Goal: Find specific page/section: Find specific page/section

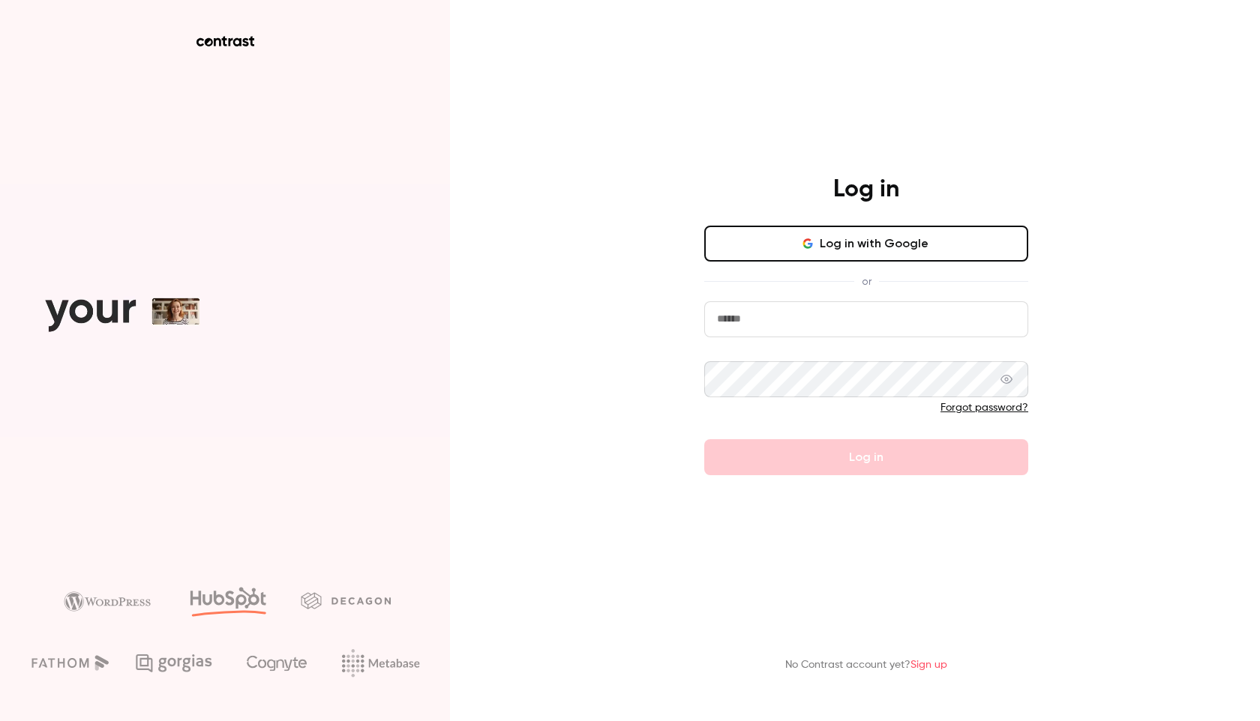
click at [879, 223] on div "Log in Log in with Google or Forgot password? Log in" at bounding box center [866, 325] width 390 height 301
click at [877, 233] on button "Log in with Google" at bounding box center [866, 244] width 324 height 36
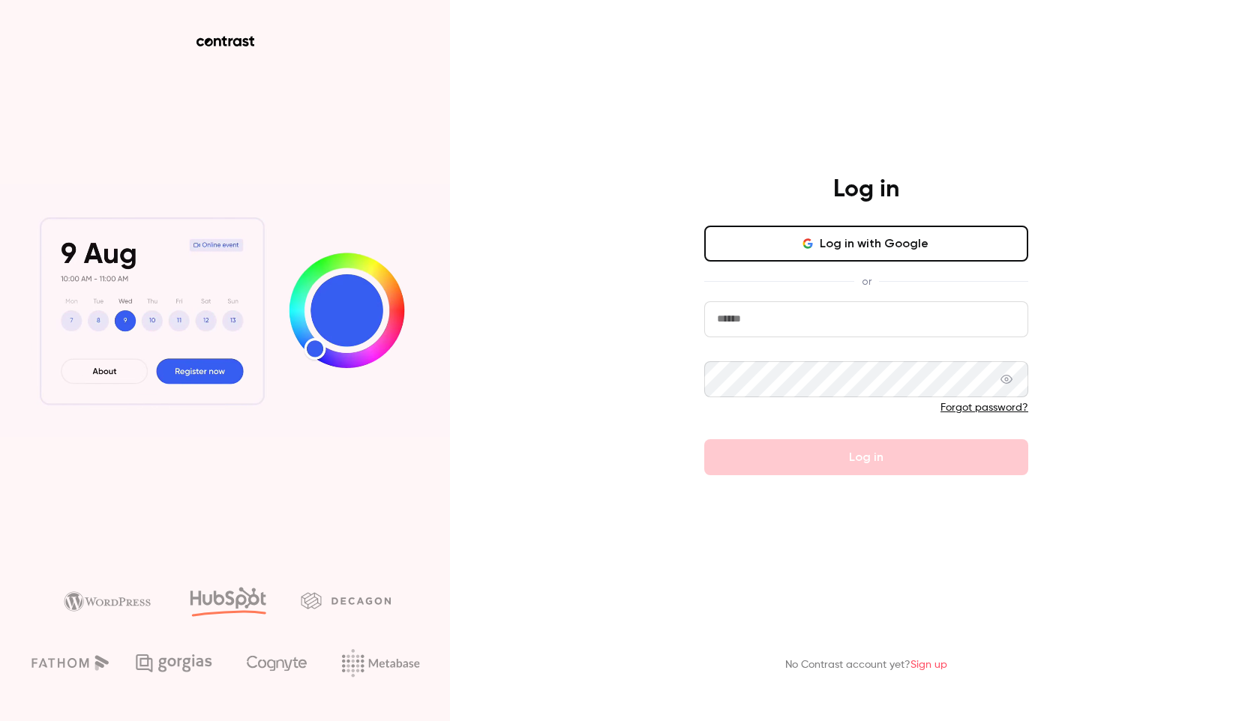
click at [830, 256] on button "Log in with Google" at bounding box center [866, 244] width 324 height 36
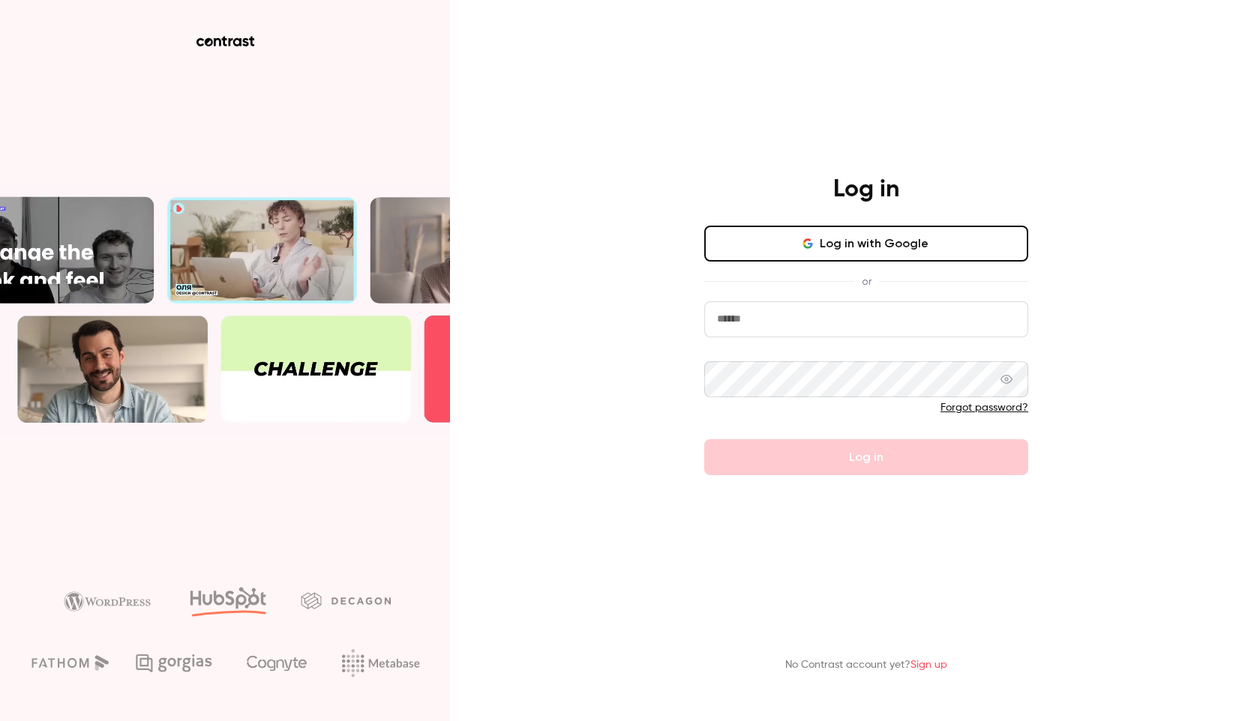
click at [874, 253] on button "Log in with Google" at bounding box center [866, 244] width 324 height 36
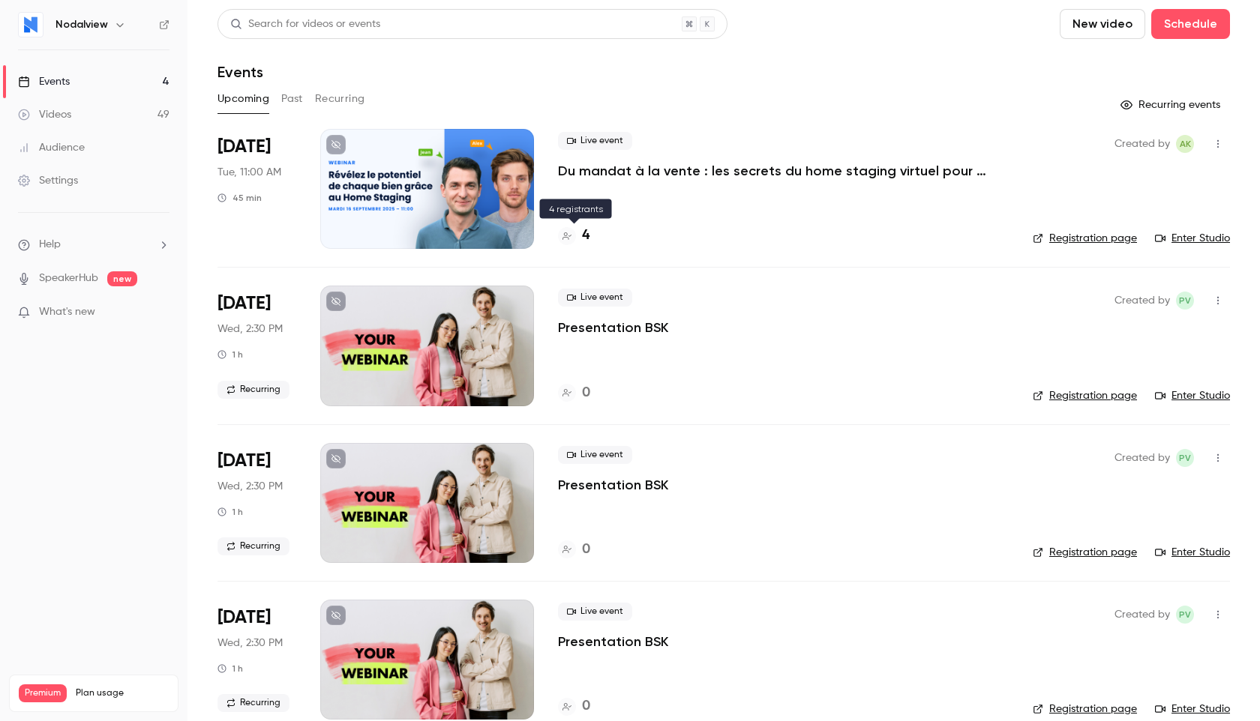
click at [585, 236] on h4 "4" at bounding box center [585, 236] width 7 height 20
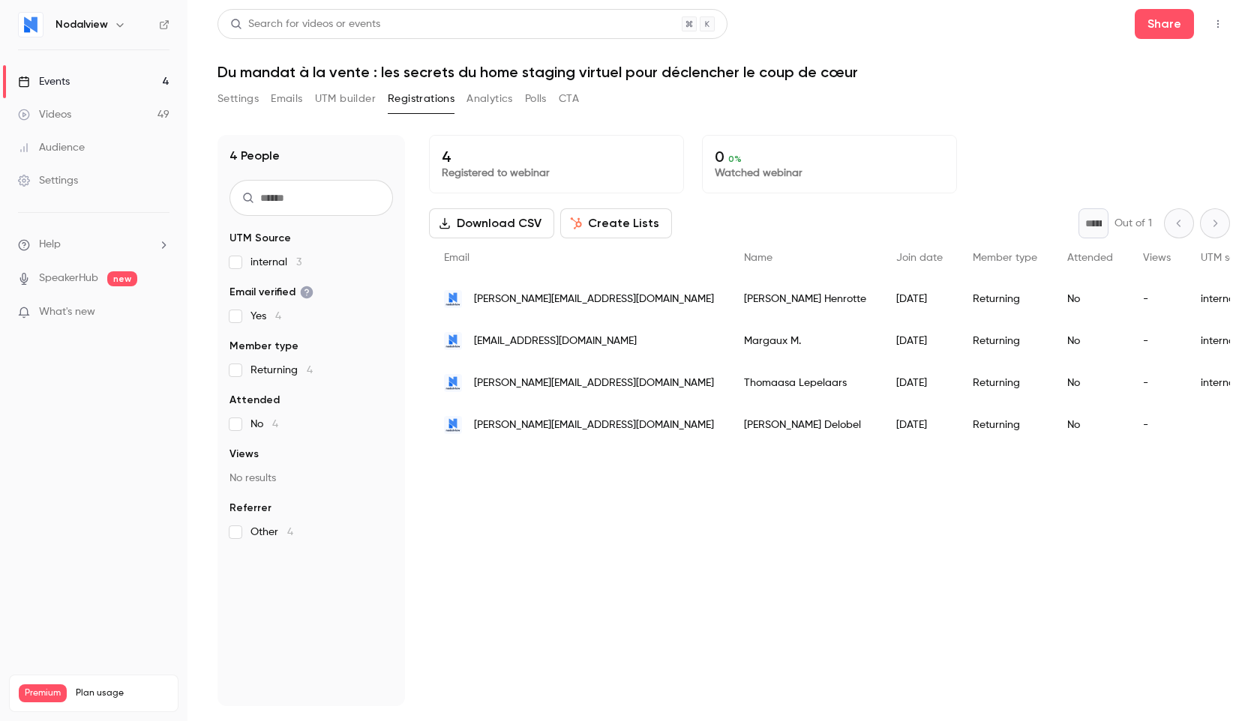
click at [78, 311] on span "What's new" at bounding box center [67, 312] width 56 height 16
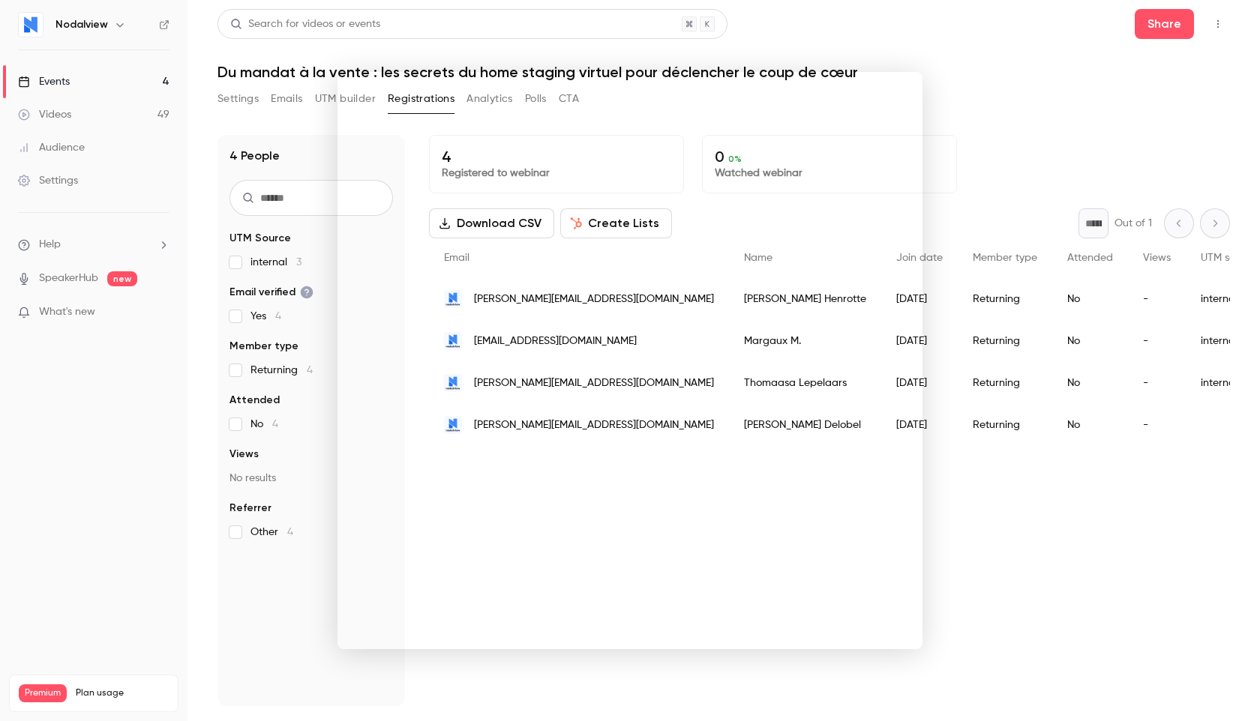
click at [68, 283] on div at bounding box center [630, 360] width 1260 height 721
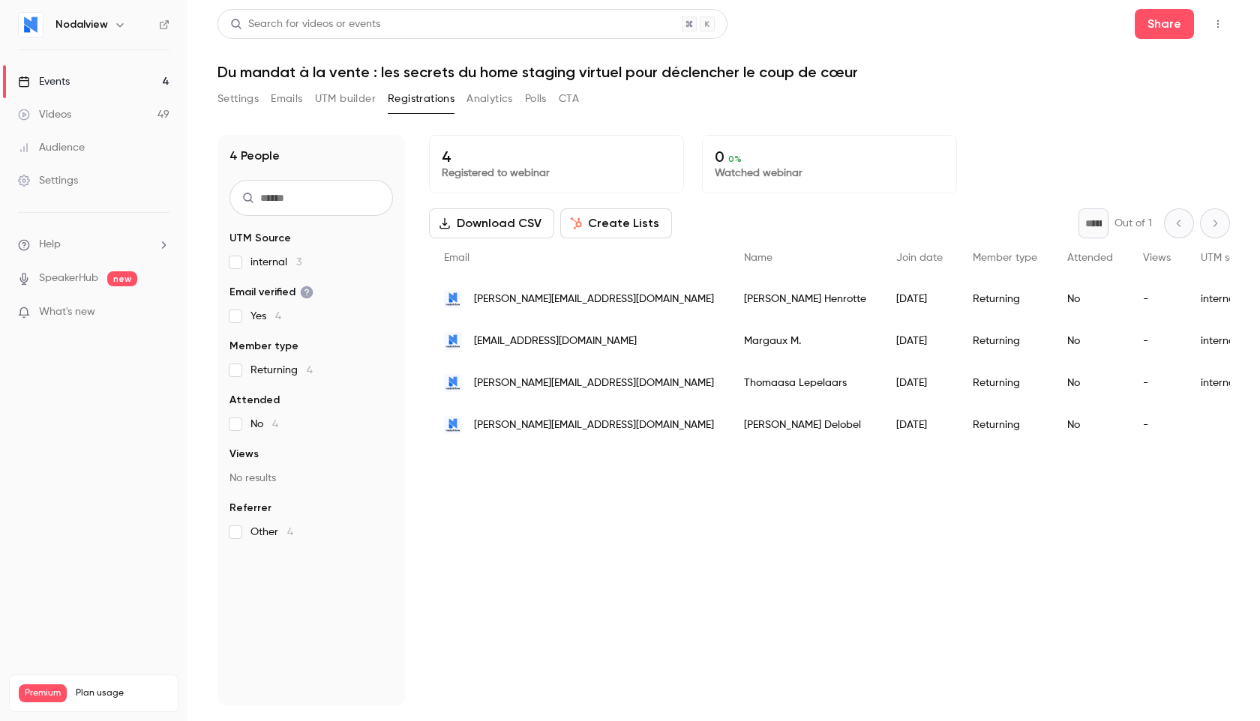
click at [71, 307] on span "What's new" at bounding box center [67, 312] width 56 height 16
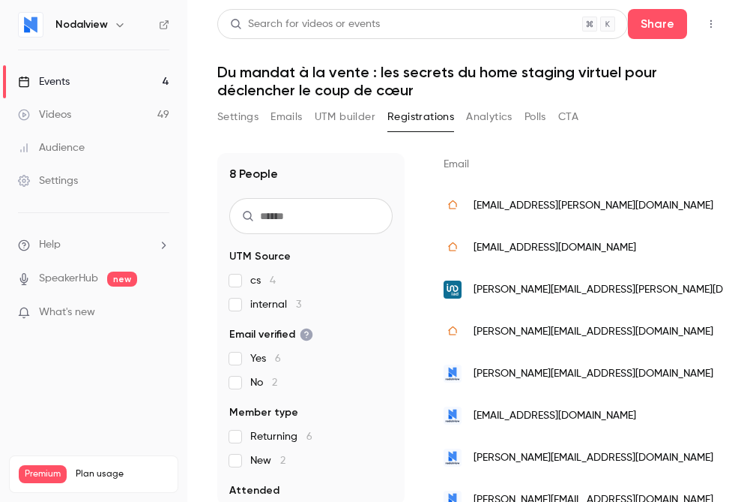
scroll to position [142, 0]
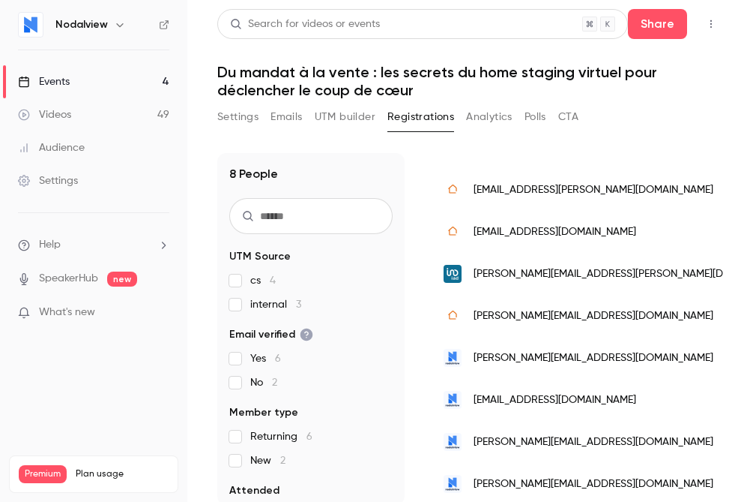
click at [267, 301] on span "internal 3" at bounding box center [275, 304] width 51 height 15
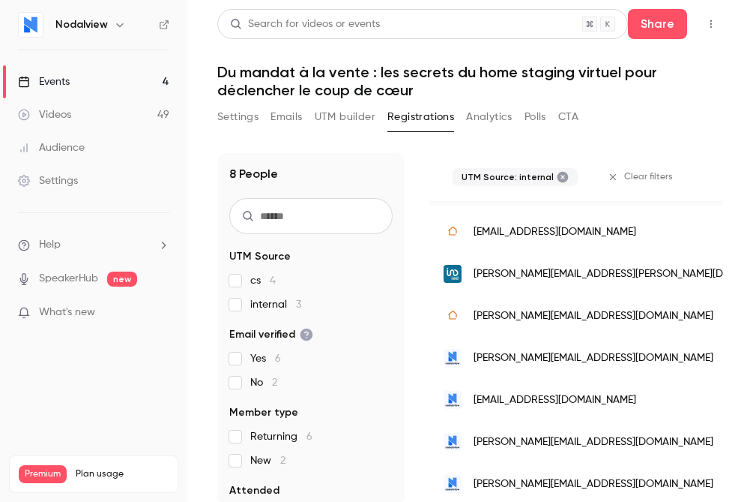
scroll to position [0, 0]
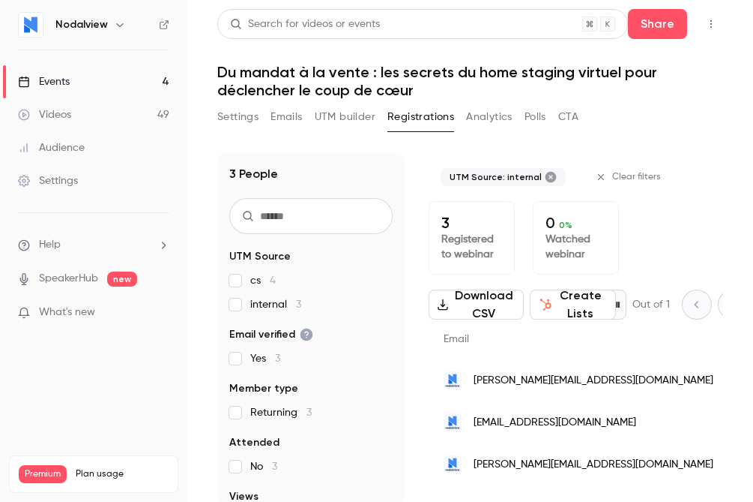
click at [250, 282] on label "cs 4" at bounding box center [310, 280] width 163 height 15
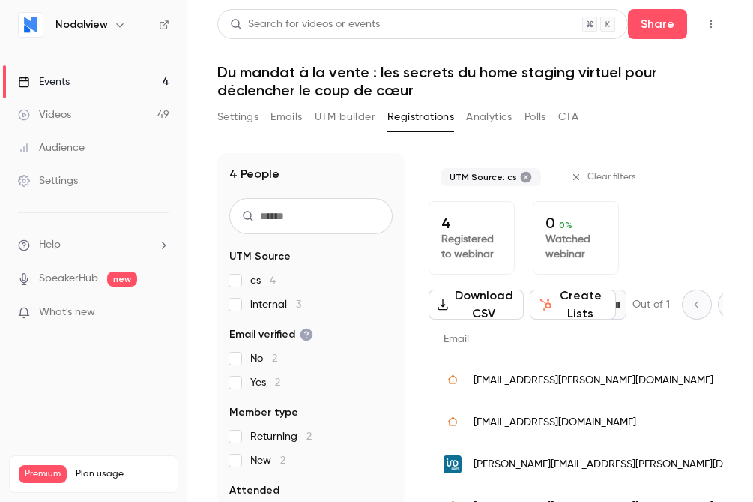
scroll to position [22, 0]
